Goal: Entertainment & Leisure: Consume media (video, audio)

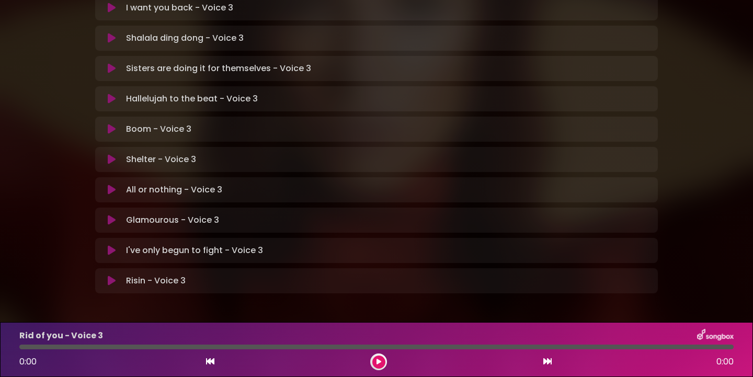
scroll to position [317, 0]
click at [112, 215] on icon at bounding box center [112, 220] width 8 height 10
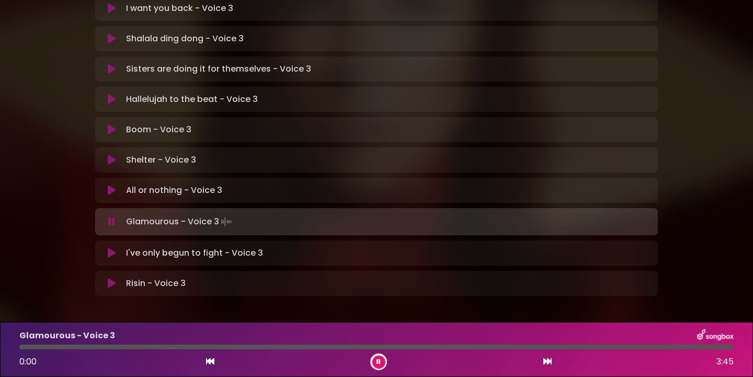
click at [384, 357] on div at bounding box center [378, 361] width 17 height 17
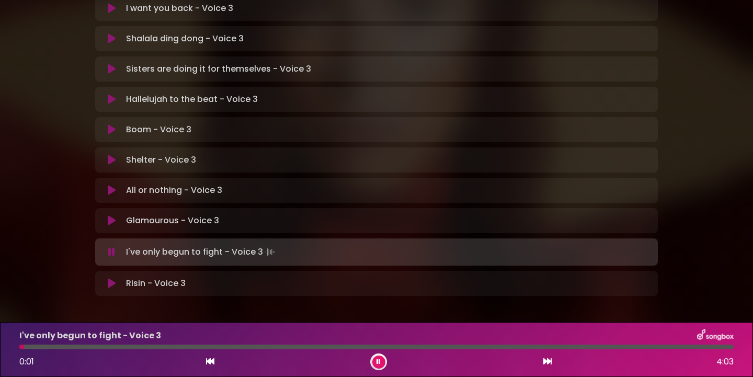
click at [210, 361] on icon at bounding box center [210, 361] width 8 height 8
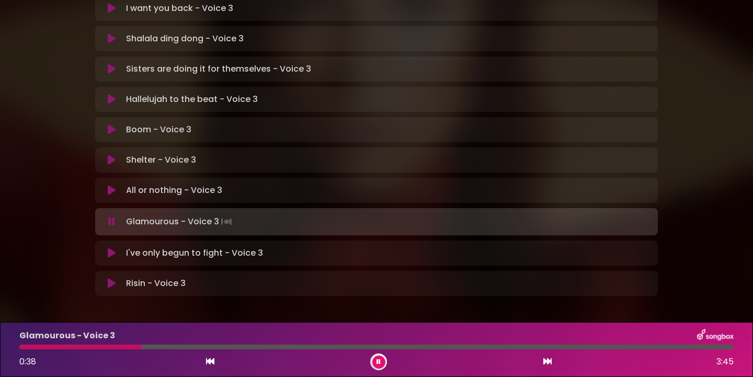
click at [210, 361] on icon at bounding box center [210, 361] width 8 height 8
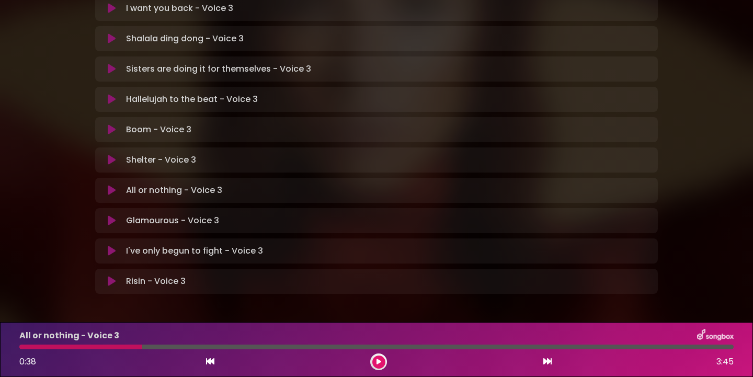
click at [546, 362] on icon at bounding box center [547, 361] width 8 height 8
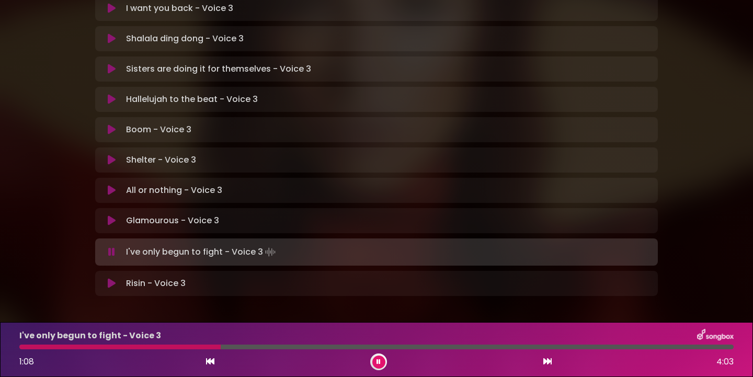
click at [376, 361] on icon at bounding box center [378, 362] width 4 height 6
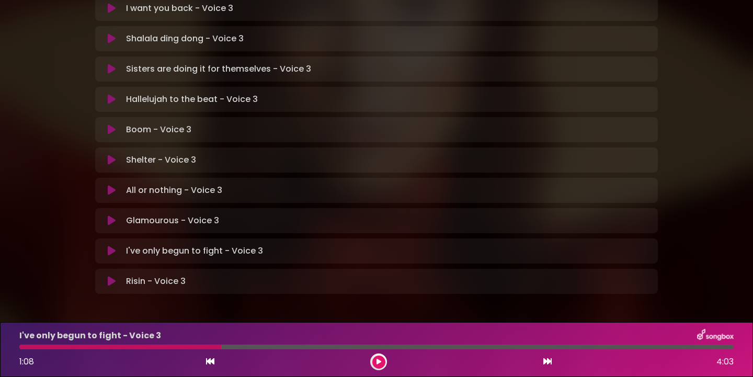
click at [211, 363] on icon at bounding box center [210, 361] width 8 height 8
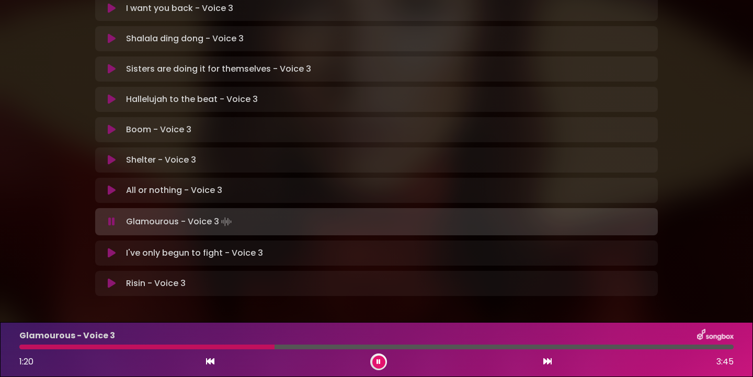
click at [204, 348] on div at bounding box center [146, 347] width 255 height 5
click at [204, 348] on div at bounding box center [258, 347] width 478 height 5
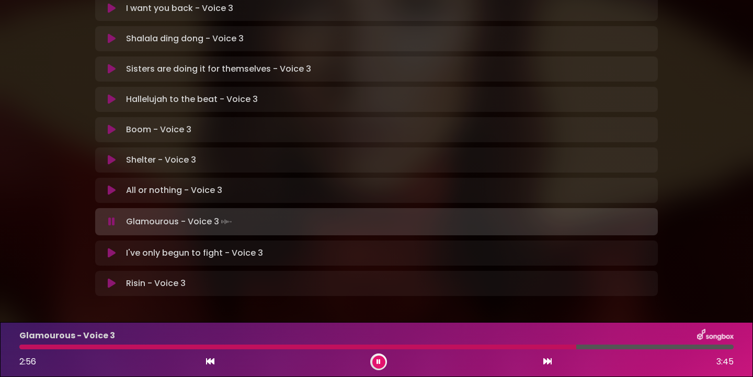
click at [204, 348] on div at bounding box center [297, 347] width 557 height 5
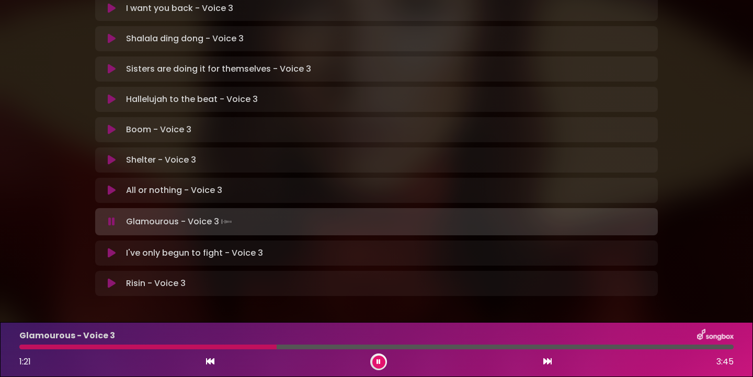
click at [211, 348] on div at bounding box center [147, 347] width 257 height 5
click at [224, 348] on div at bounding box center [145, 347] width 253 height 5
click at [365, 347] on div at bounding box center [376, 347] width 714 height 5
click at [414, 348] on div at bounding box center [376, 347] width 714 height 5
click at [381, 363] on button at bounding box center [378, 361] width 13 height 13
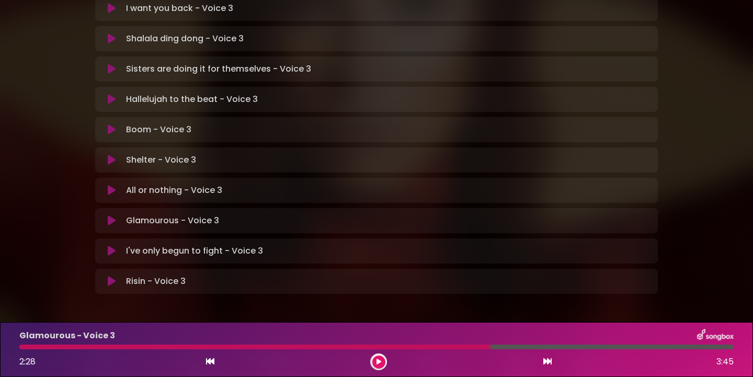
click at [417, 350] on div "Glamourous - Voice 3 2:28 3:45" at bounding box center [376, 349] width 727 height 41
click at [418, 348] on div at bounding box center [254, 347] width 471 height 5
click at [375, 362] on button at bounding box center [378, 361] width 13 height 13
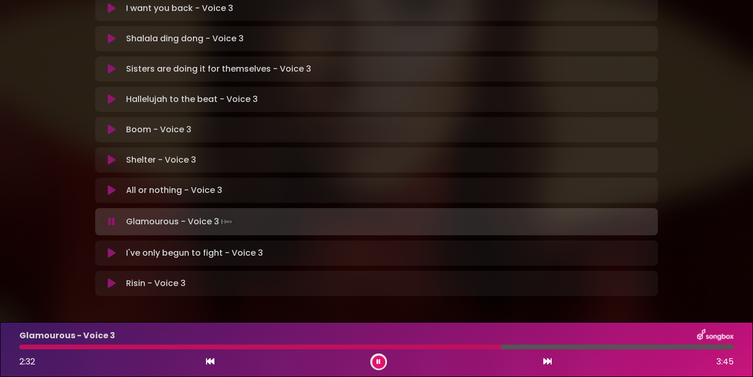
click at [444, 349] on div at bounding box center [259, 347] width 481 height 5
click at [432, 348] on div at bounding box center [235, 347] width 433 height 5
click at [423, 348] on div at bounding box center [234, 347] width 430 height 5
click at [378, 360] on icon at bounding box center [378, 362] width 4 height 6
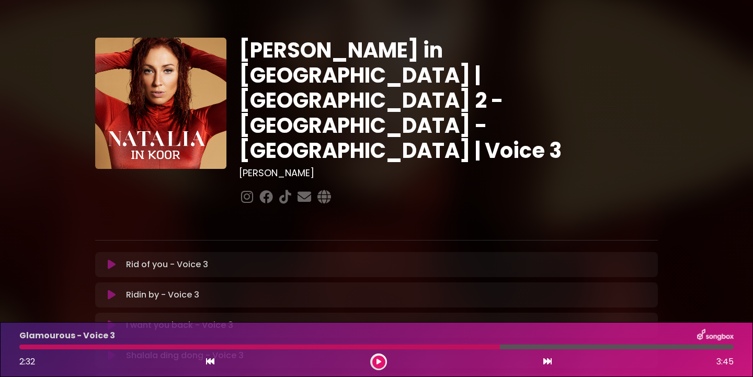
scroll to position [0, 0]
click at [115, 259] on icon at bounding box center [112, 264] width 8 height 10
